Goal: Obtain resource: Obtain resource

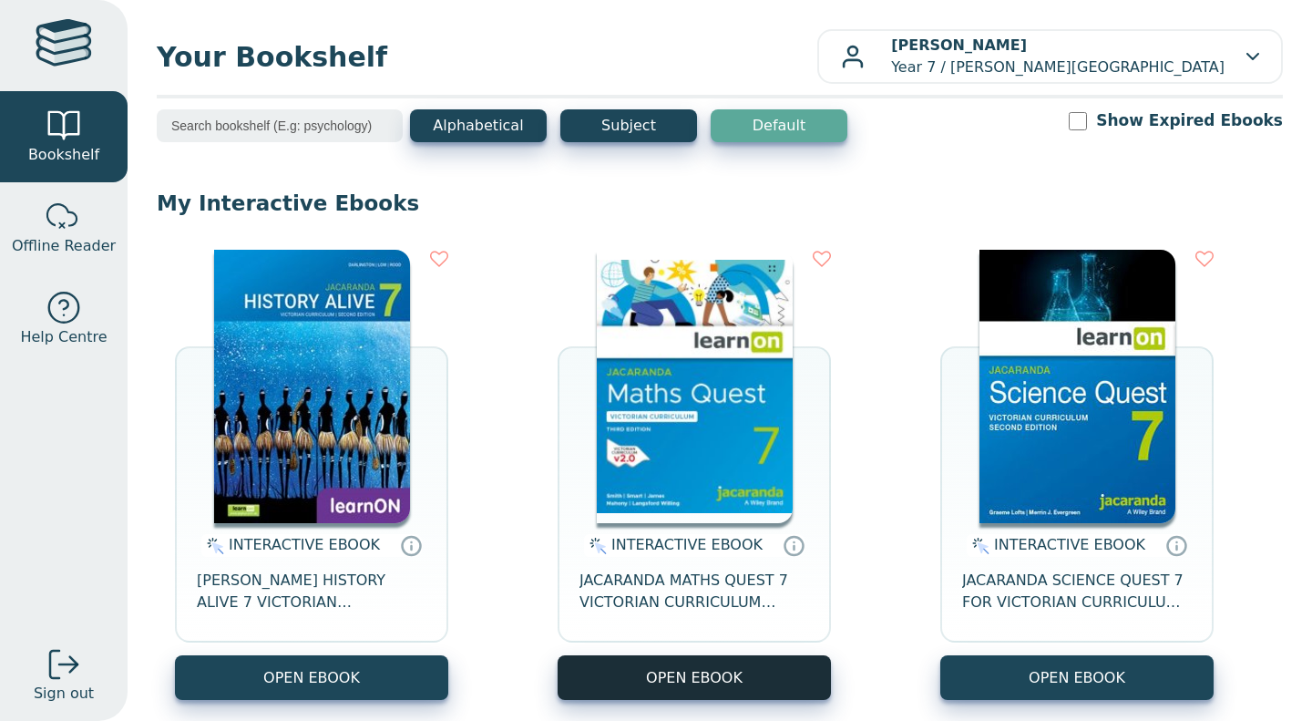
click at [654, 666] on button "OPEN EBOOK" at bounding box center [693, 677] width 273 height 45
